Goal: Information Seeking & Learning: Understand process/instructions

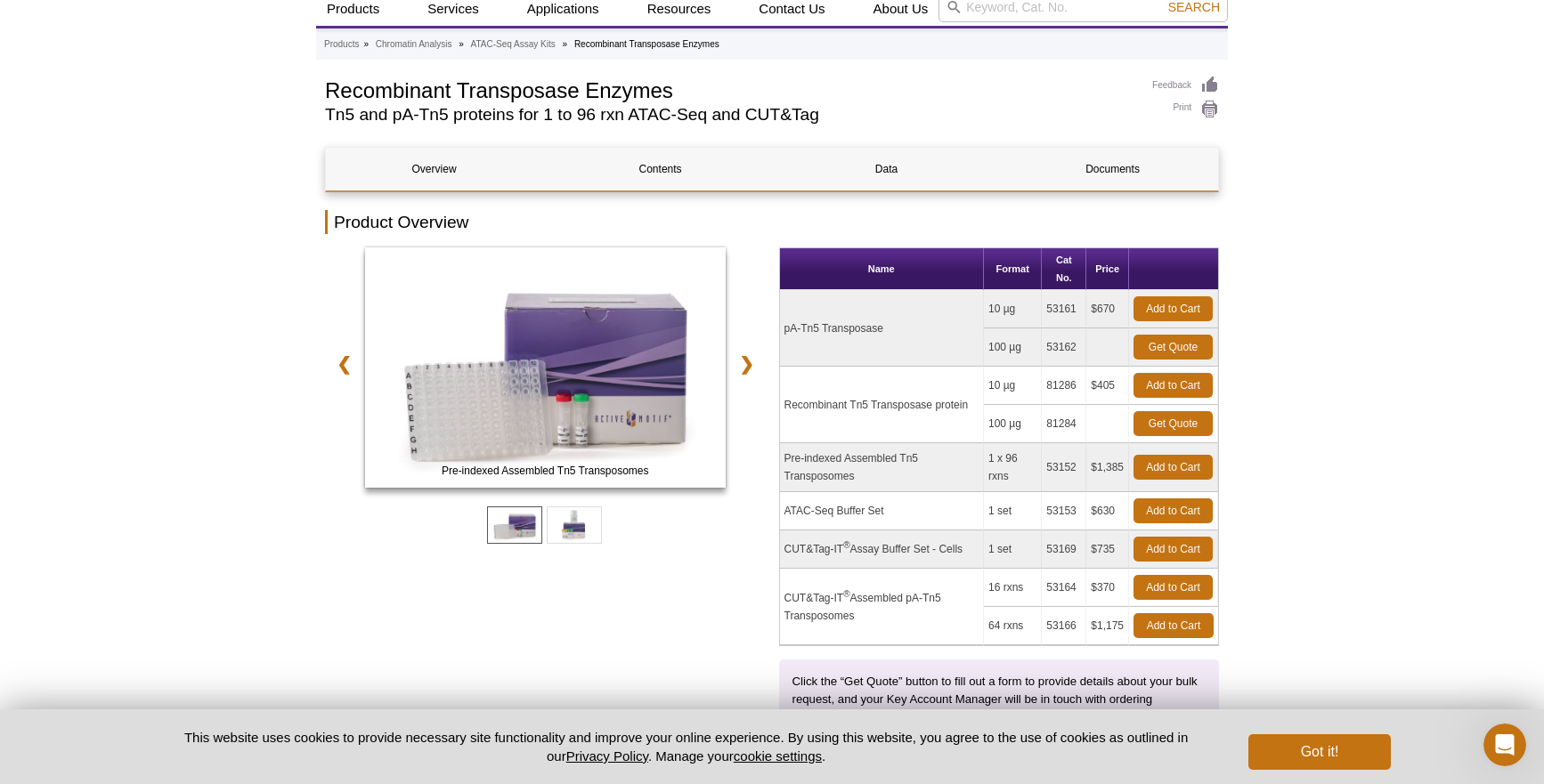
scroll to position [68, 0]
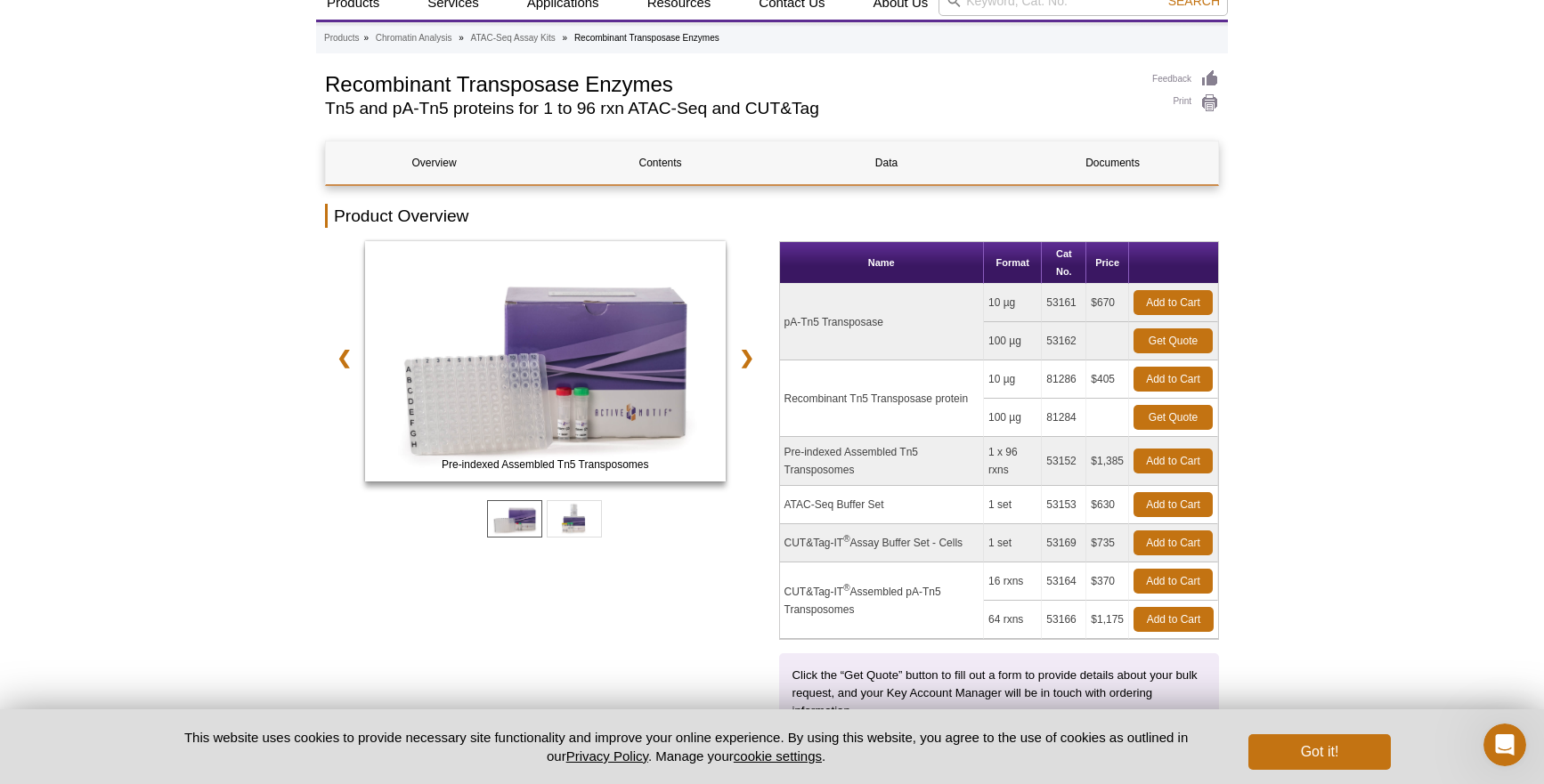
click at [904, 401] on td "Recombinant Tn5 Transposase protein" at bounding box center [882, 399] width 204 height 76
click at [1063, 381] on td "81286" at bounding box center [1064, 380] width 45 height 38
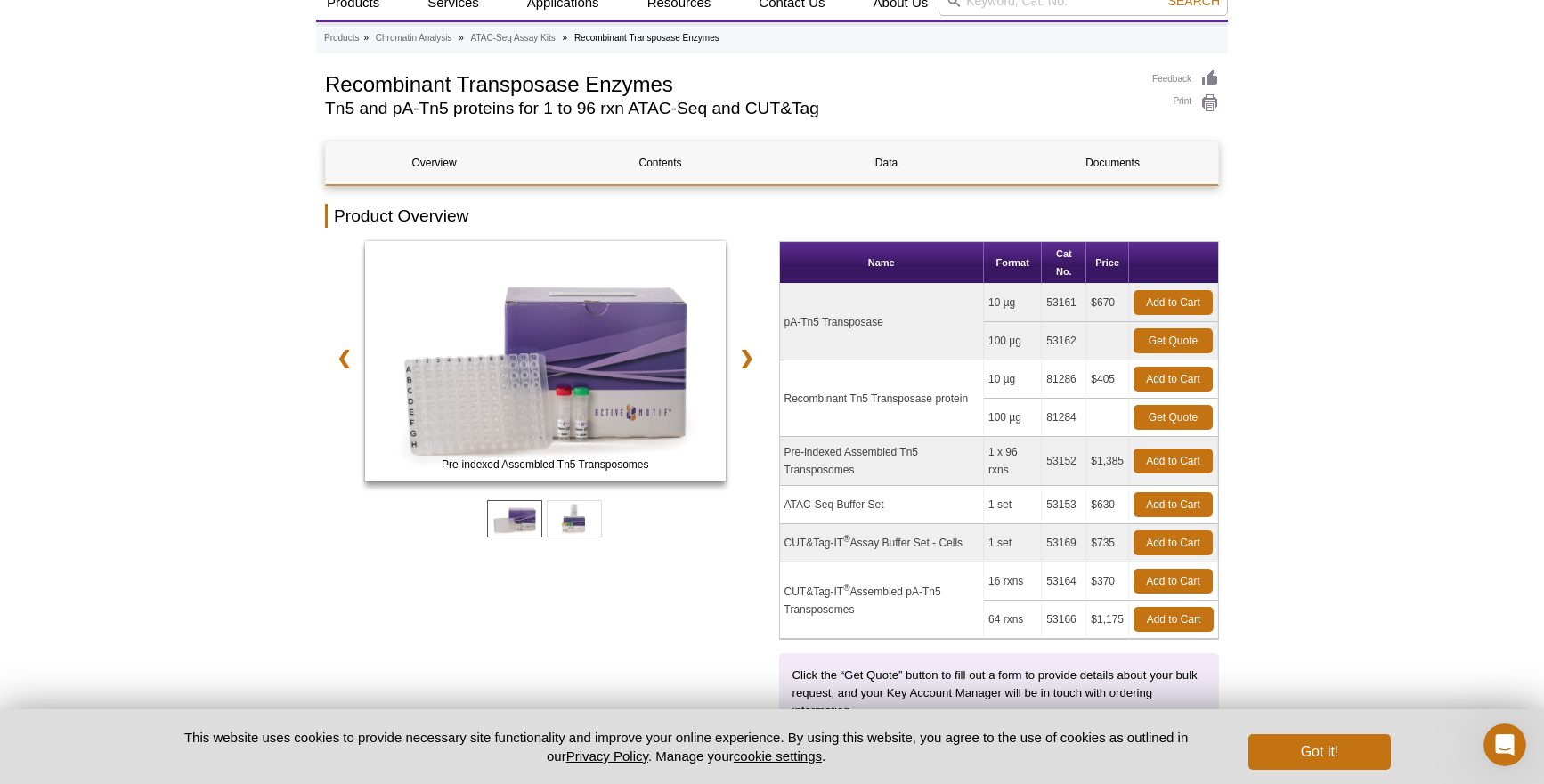
copy td "81286"
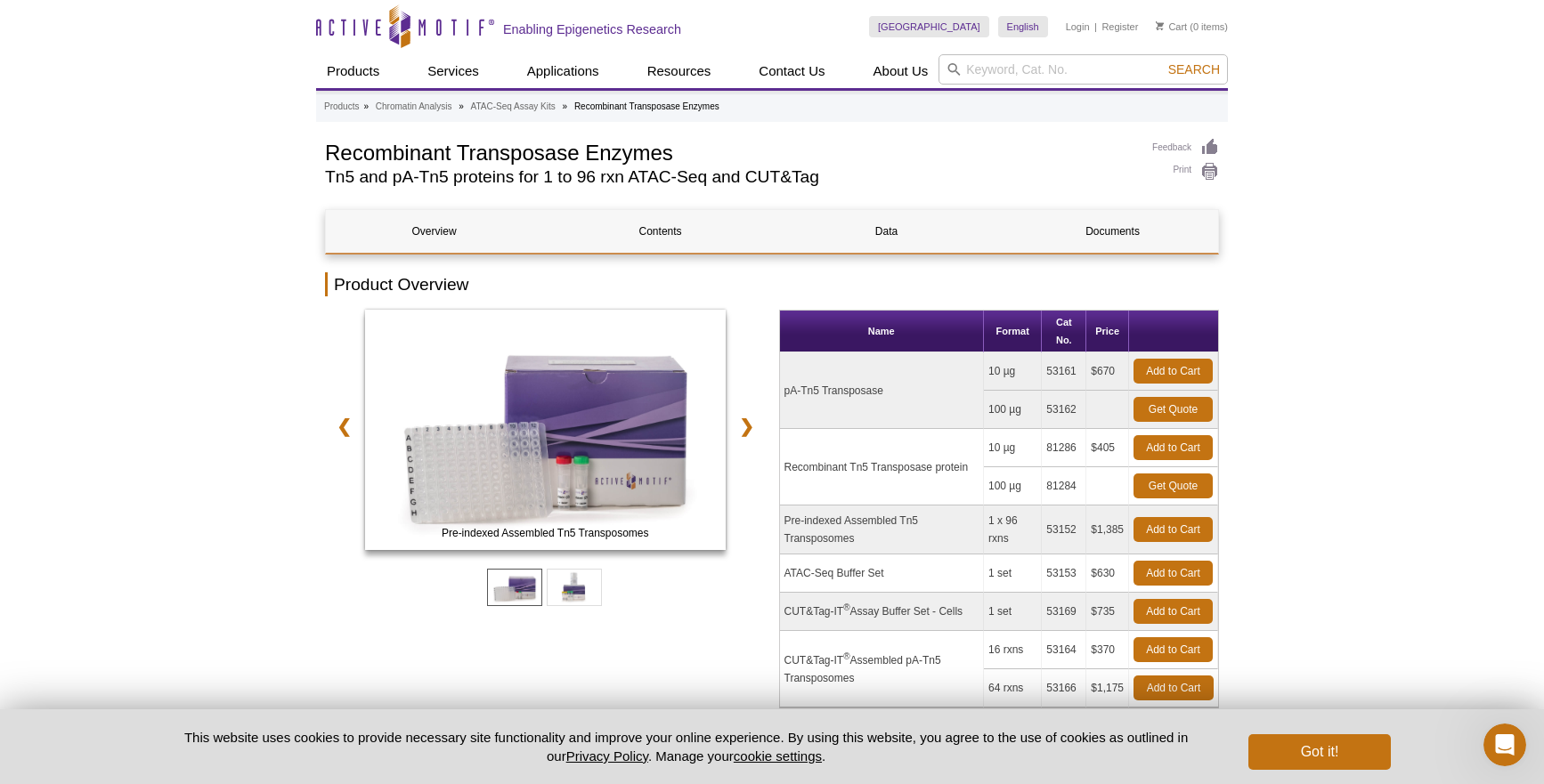
scroll to position [0, 0]
click at [1021, 59] on input "search" at bounding box center [1083, 69] width 290 height 30
paste input "81286"
type input "81286"
click at [1195, 69] on button "Search" at bounding box center [1194, 69] width 62 height 16
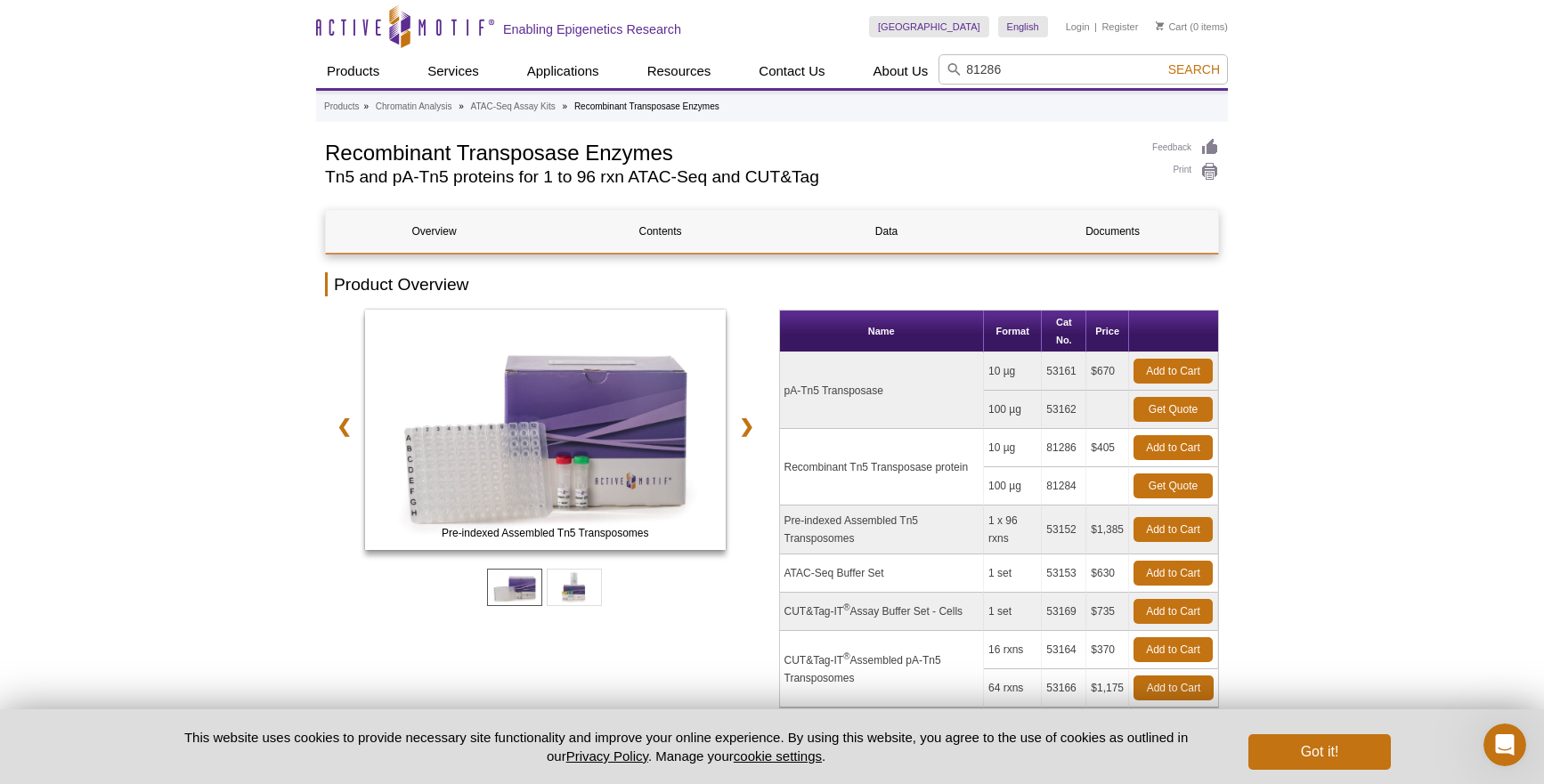
click at [1182, 67] on span "Search" at bounding box center [1194, 69] width 52 height 15
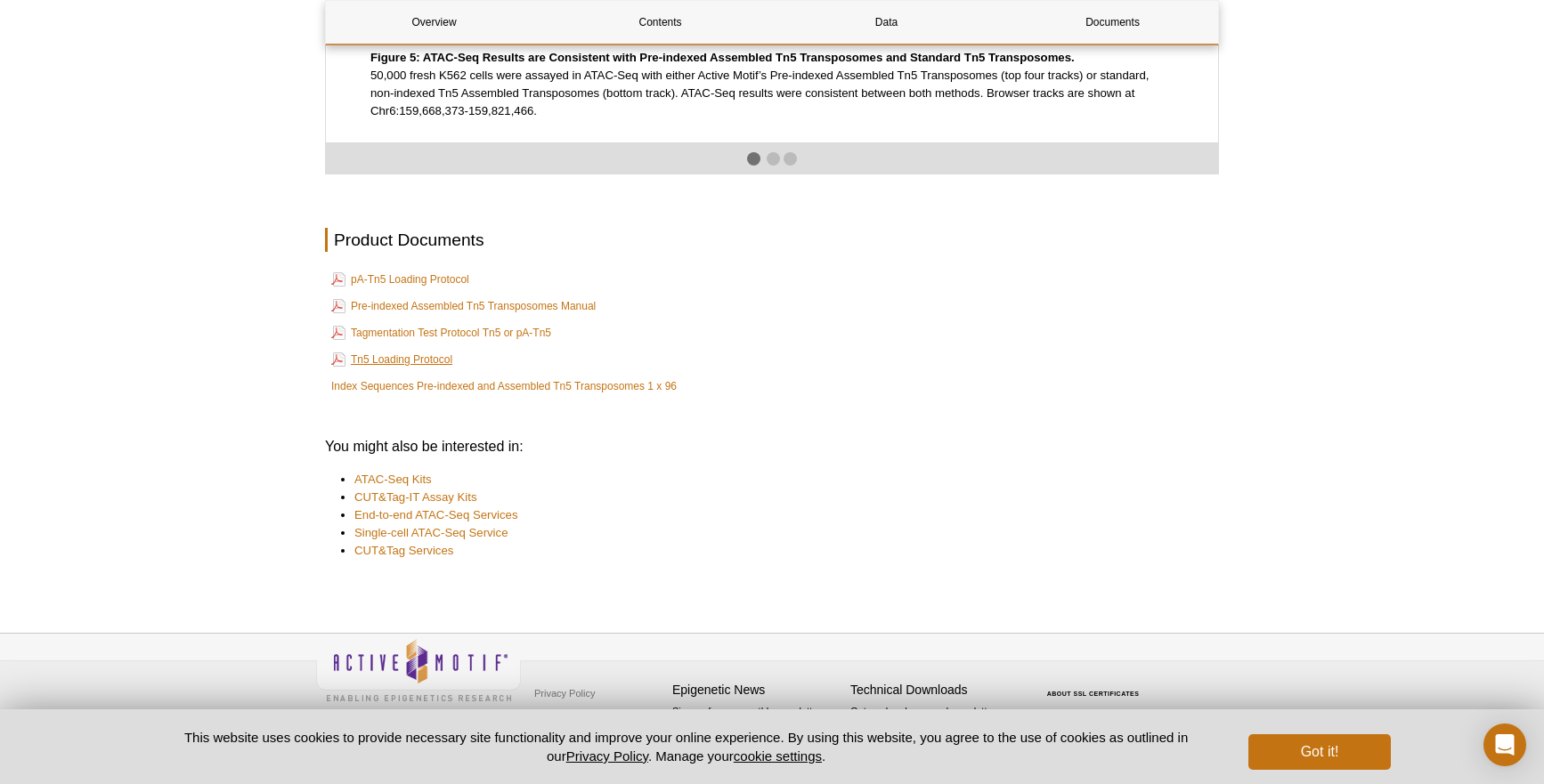
scroll to position [3072, 0]
click at [382, 344] on link "Tagmentation Test Protocol Tn5 or pA-Tn5" at bounding box center [441, 333] width 220 height 21
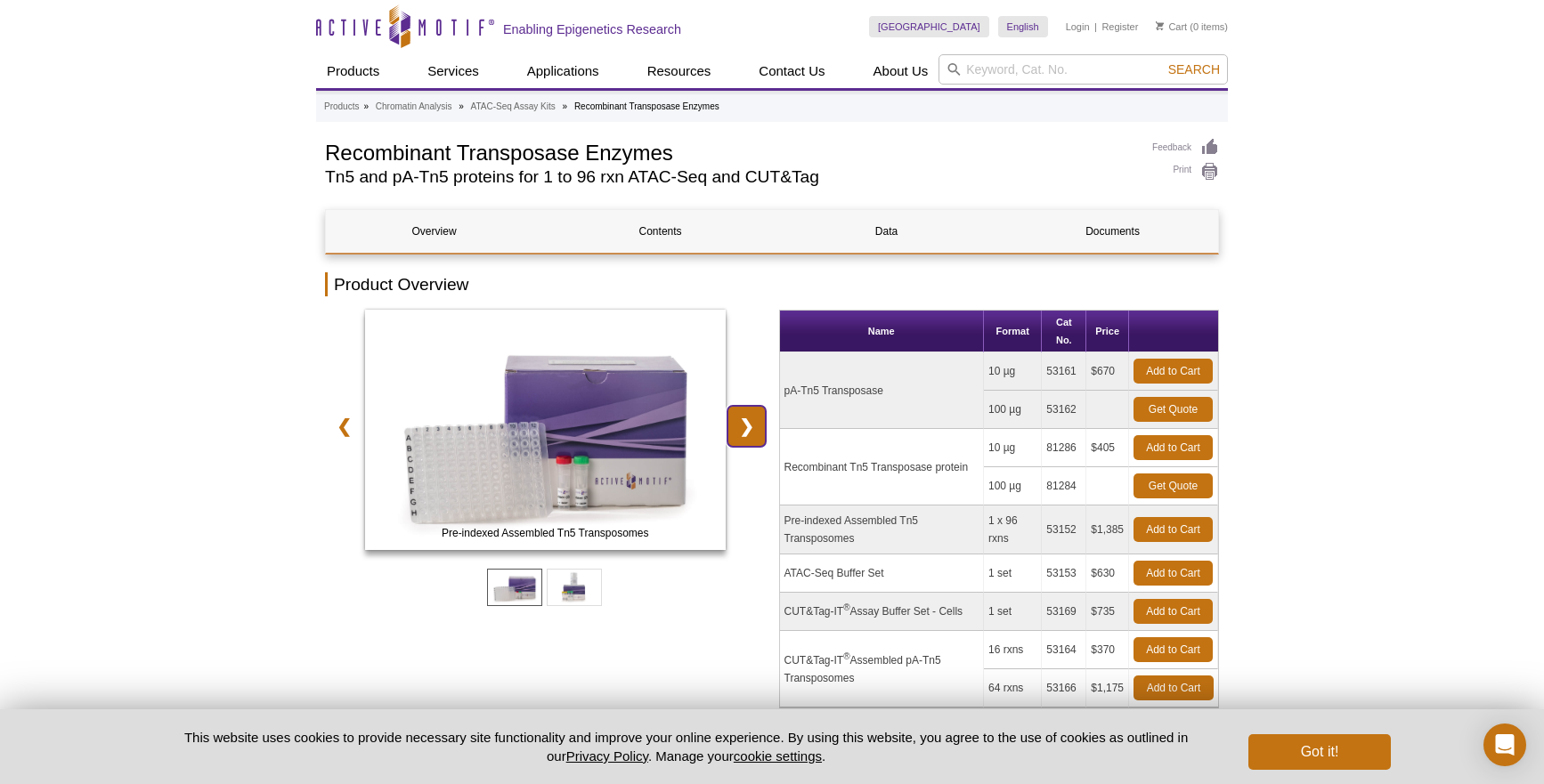
click at [746, 433] on link "❯" at bounding box center [747, 426] width 38 height 41
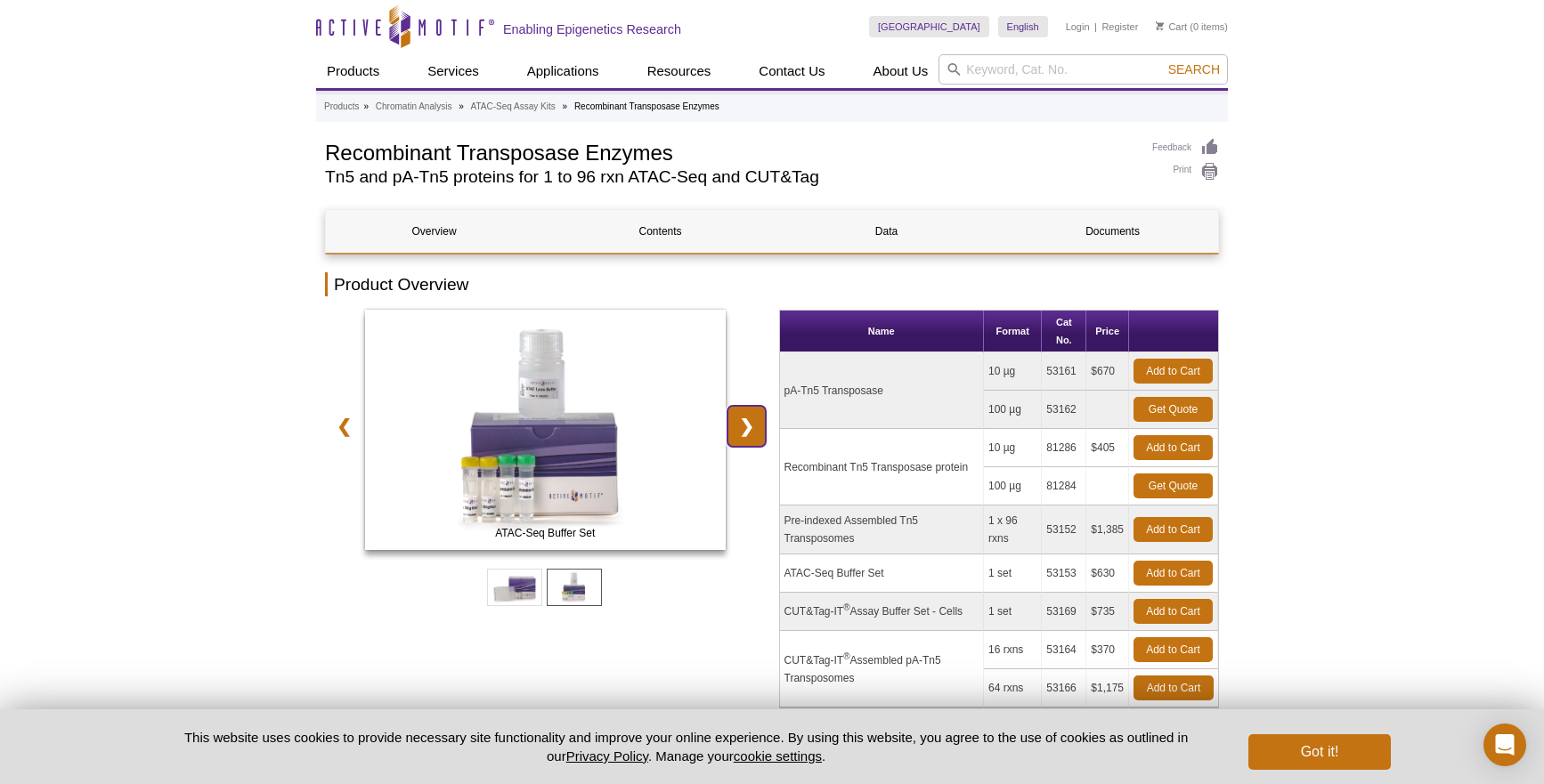
click at [747, 434] on link "❯" at bounding box center [747, 426] width 38 height 41
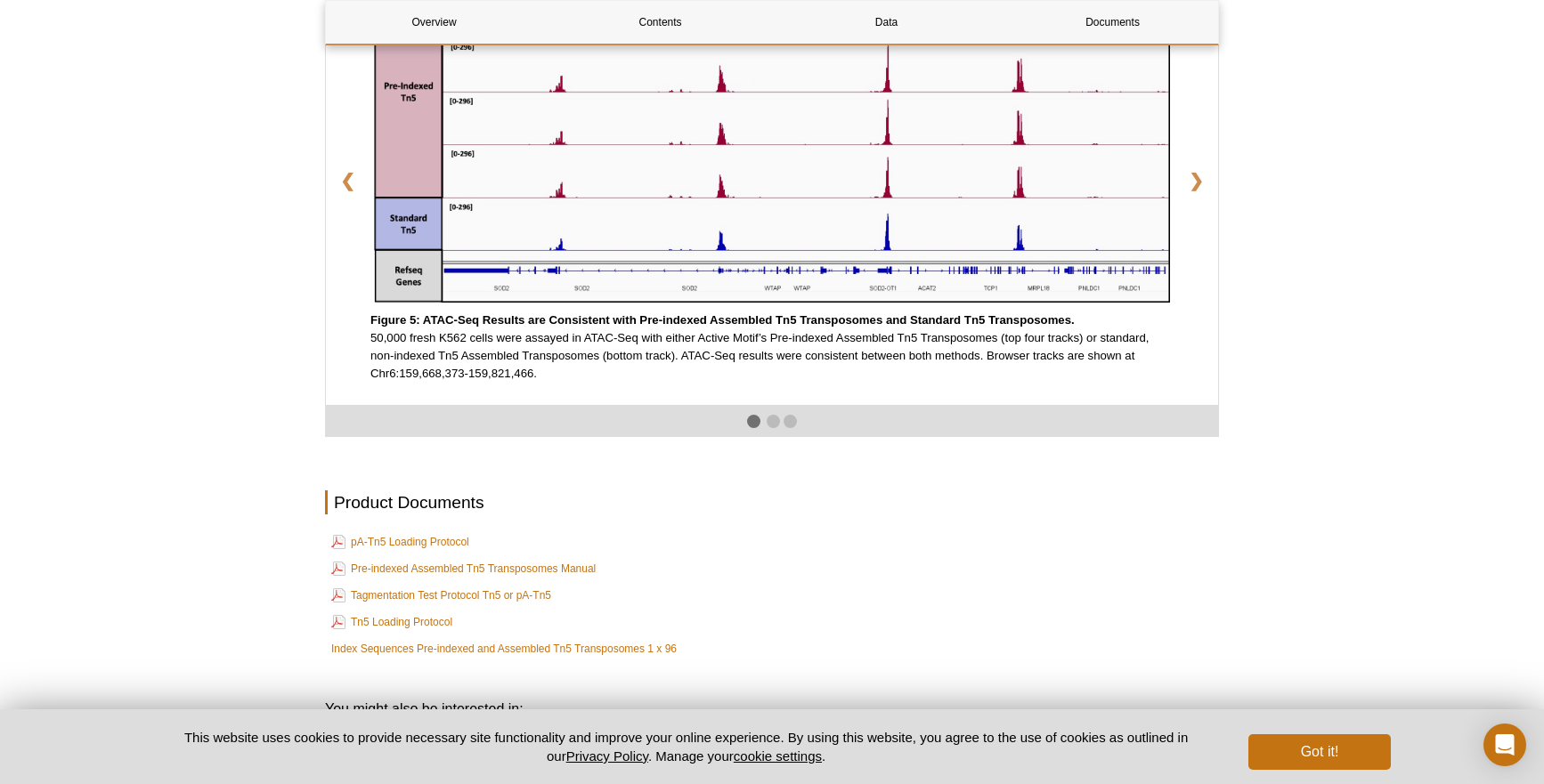
scroll to position [2841, 0]
